Goal: Transaction & Acquisition: Purchase product/service

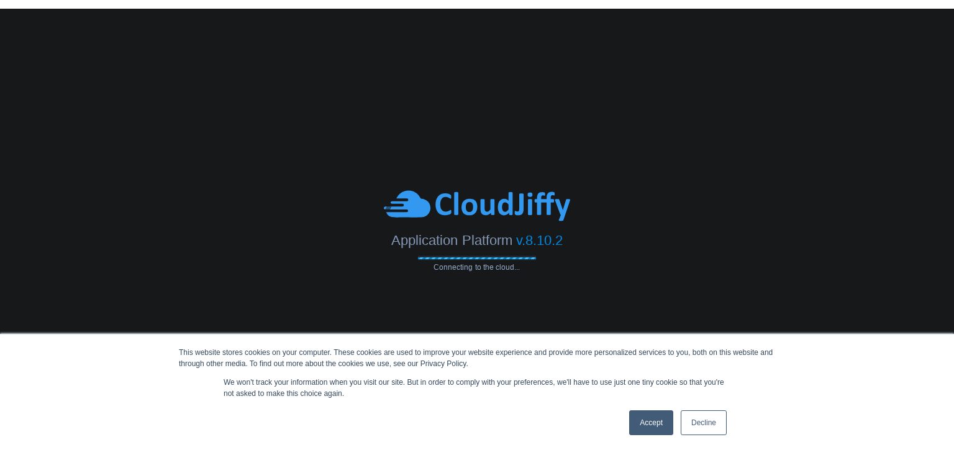
scroll to position [0, 3]
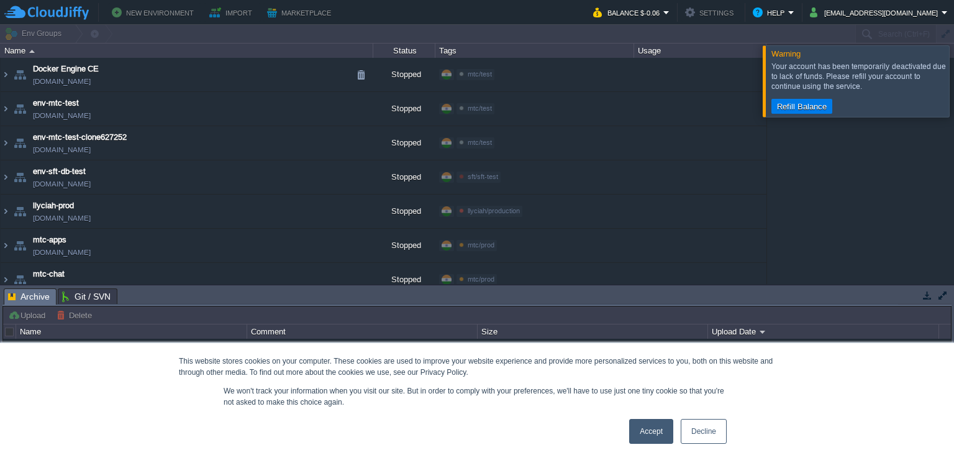
type input "Search (Ctrl+F)"
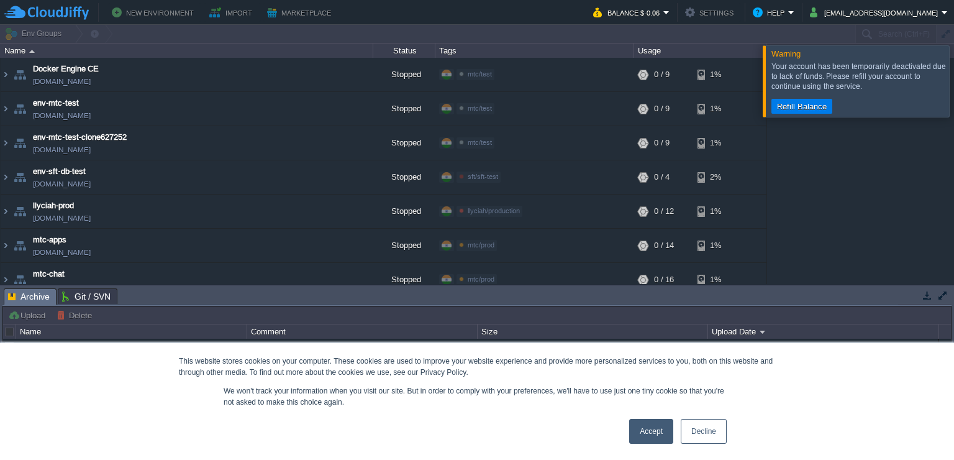
scroll to position [46, 0]
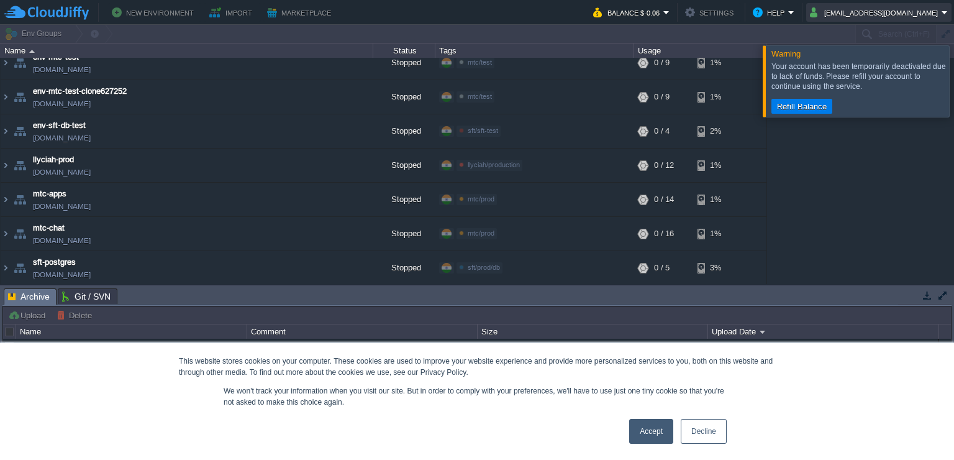
click at [867, 17] on button "[EMAIL_ADDRESS][DOMAIN_NAME]" at bounding box center [876, 12] width 132 height 15
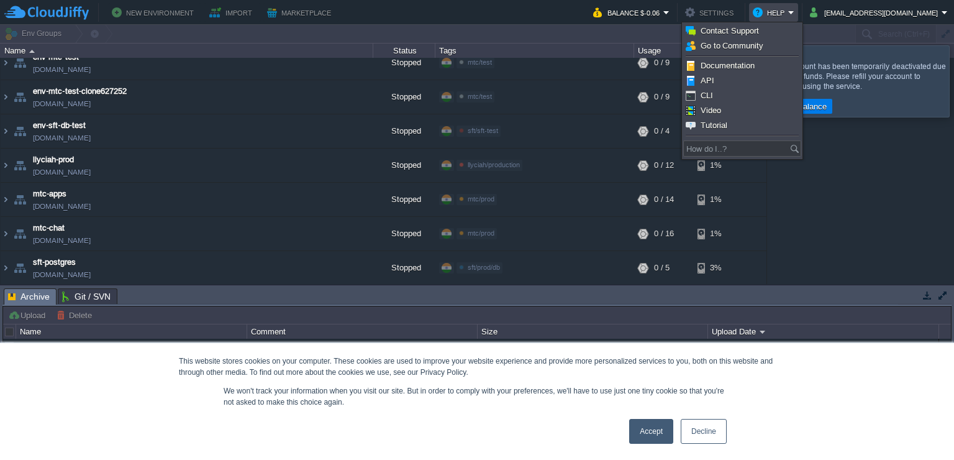
scroll to position [0, 0]
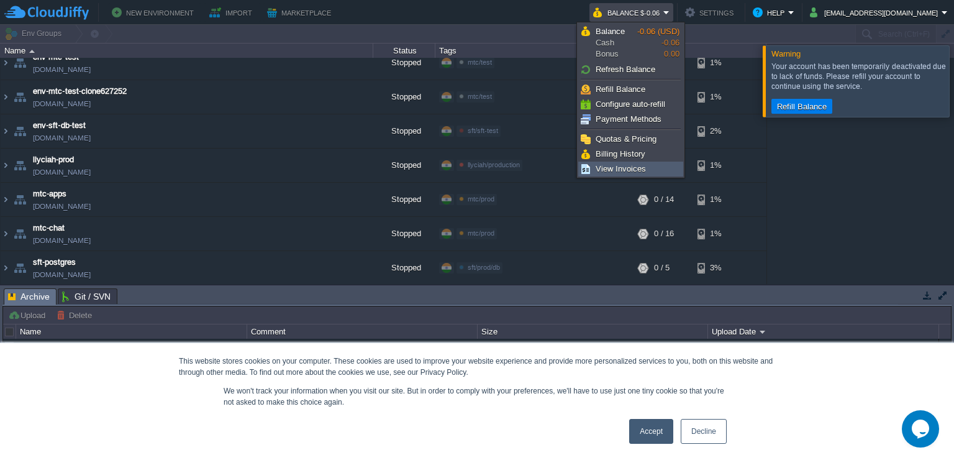
click at [631, 165] on span "View Invoices" at bounding box center [621, 168] width 50 height 9
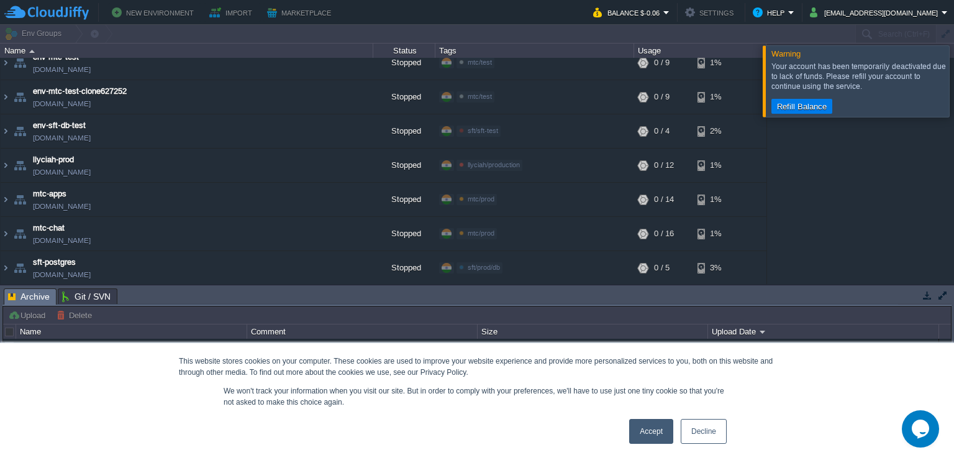
click at [655, 438] on link "Accept" at bounding box center [651, 431] width 44 height 25
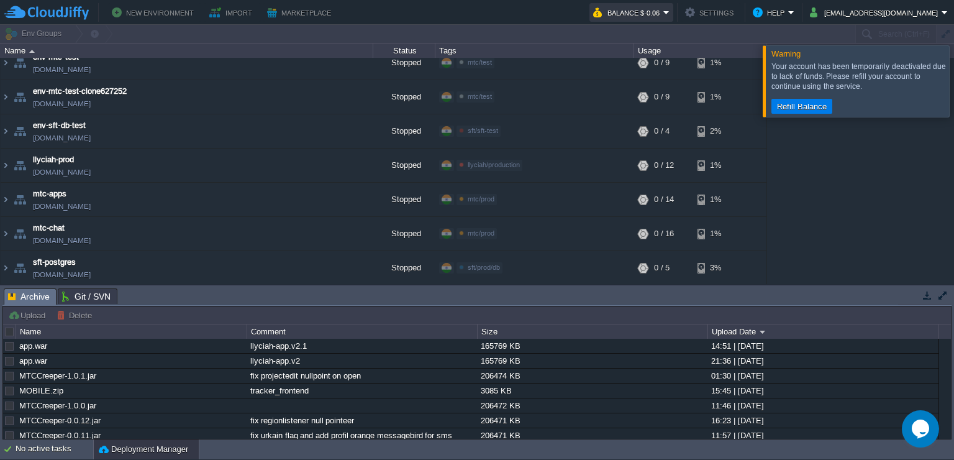
click at [663, 17] on button "Balance $-0.06" at bounding box center [628, 12] width 70 height 15
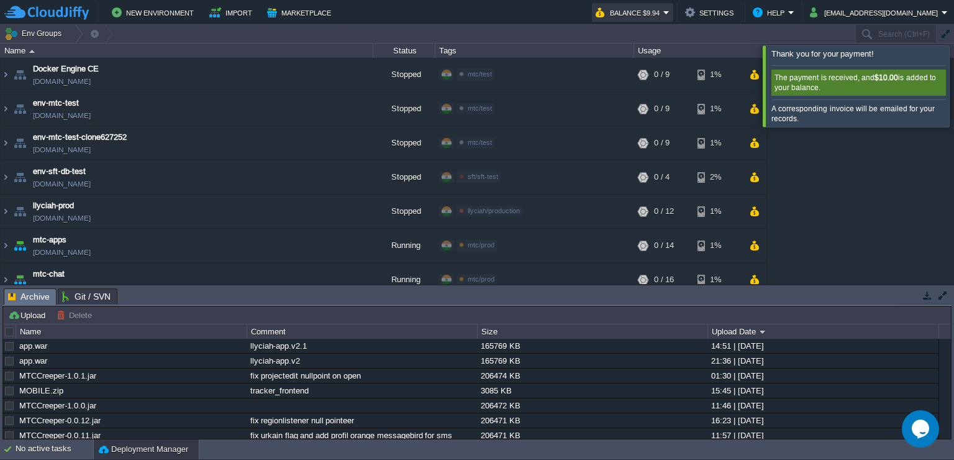
click at [662, 9] on button "Balance $9.94" at bounding box center [630, 12] width 68 height 15
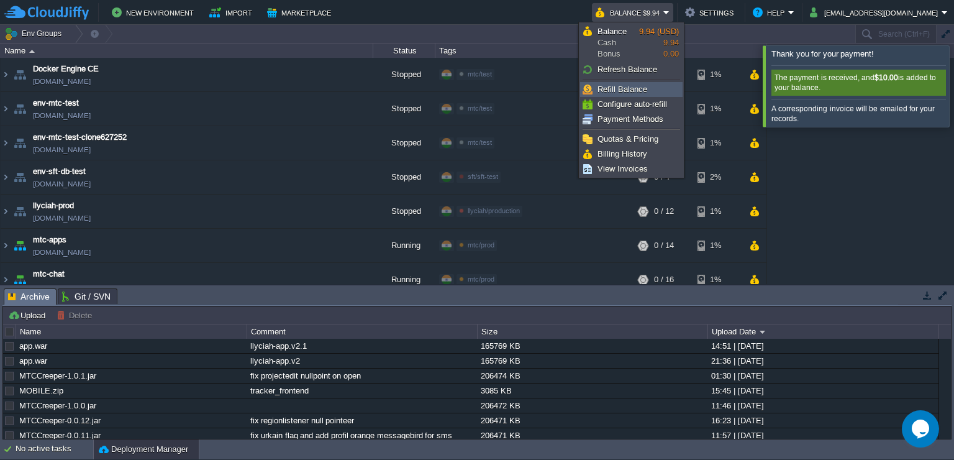
click at [622, 94] on link "Refill Balance" at bounding box center [631, 90] width 101 height 14
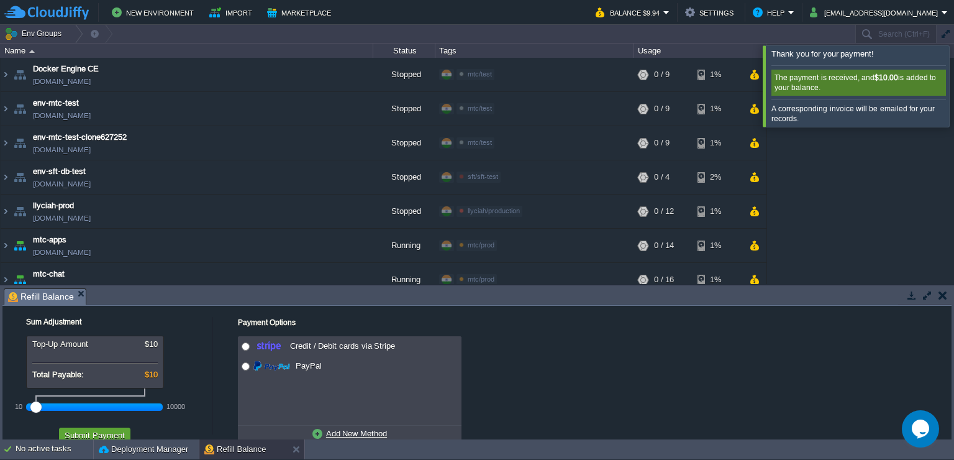
drag, startPoint x: 64, startPoint y: 408, endPoint x: 30, endPoint y: 407, distance: 34.2
click at [30, 407] on div "10 10000" at bounding box center [94, 406] width 137 height 20
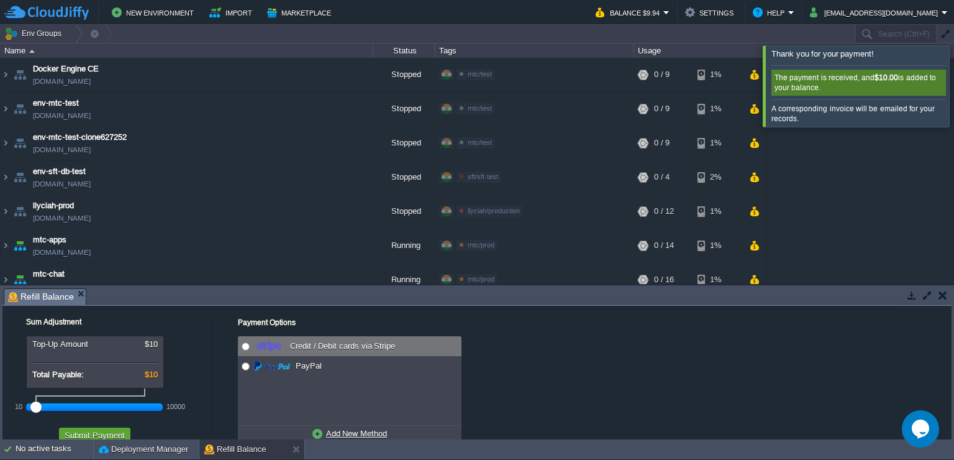
radio input "true"
click at [245, 343] on input "radio" at bounding box center [246, 346] width 8 height 8
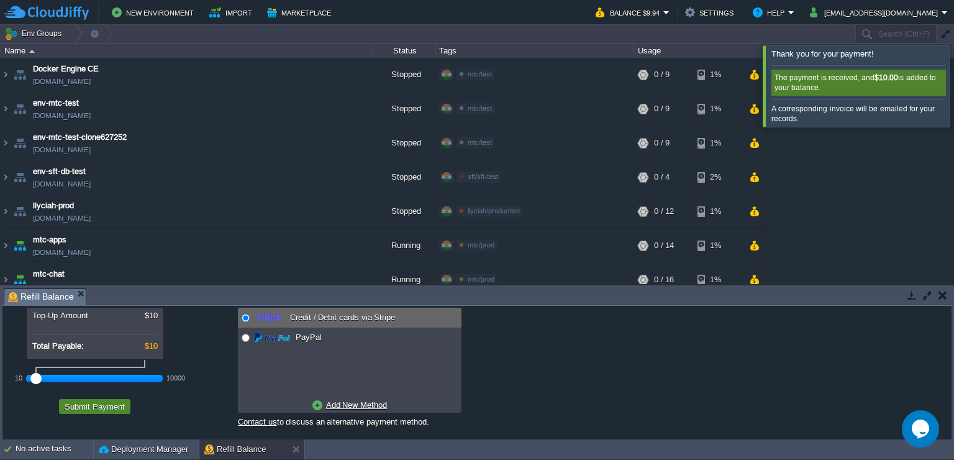
click at [104, 402] on button "Submit Payment" at bounding box center [95, 406] width 68 height 11
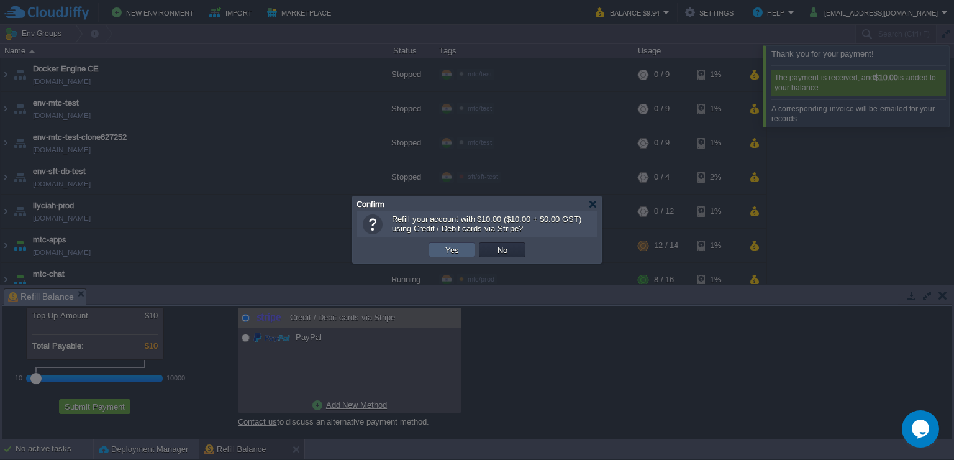
click at [453, 250] on button "Yes" at bounding box center [452, 249] width 21 height 11
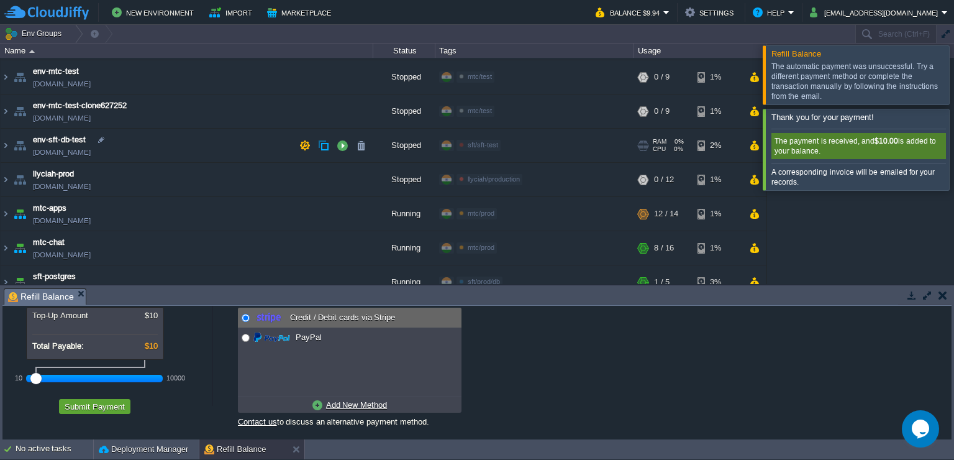
scroll to position [46, 0]
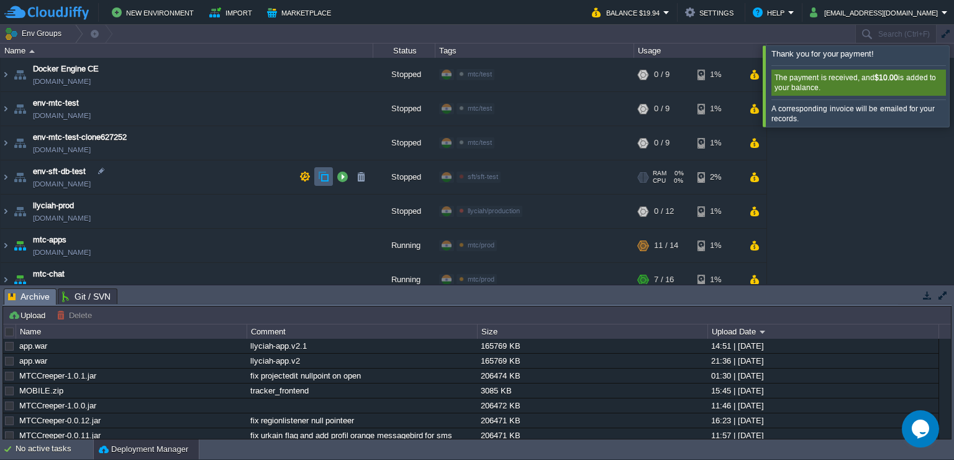
scroll to position [46, 0]
